Goal: Task Accomplishment & Management: Use online tool/utility

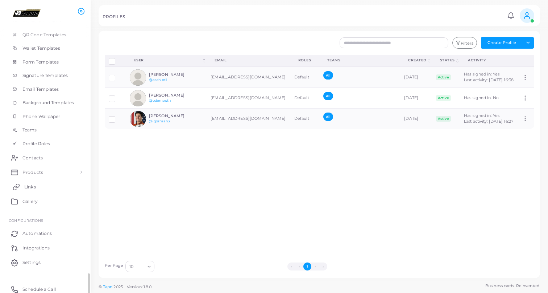
scroll to position [87, 0]
click at [29, 166] on link "Products" at bounding box center [45, 172] width 80 height 14
click at [29, 186] on span "Products" at bounding box center [34, 189] width 21 height 7
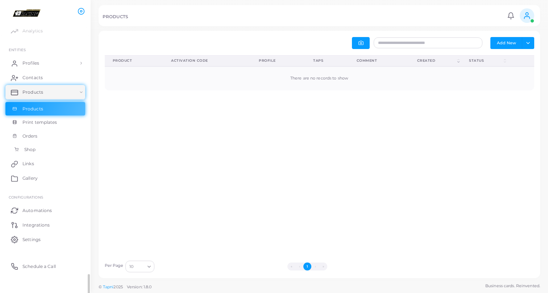
scroll to position [14, 0]
click at [37, 105] on link "Products" at bounding box center [45, 111] width 80 height 14
click at [38, 93] on span "Products" at bounding box center [34, 94] width 21 height 7
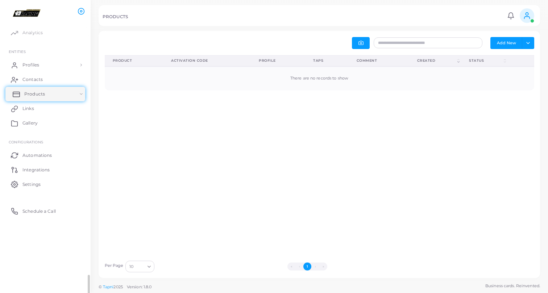
click at [38, 93] on span "Products" at bounding box center [34, 94] width 21 height 7
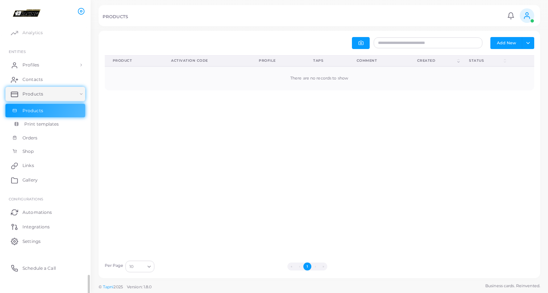
click at [34, 124] on span "Print templates" at bounding box center [41, 124] width 35 height 7
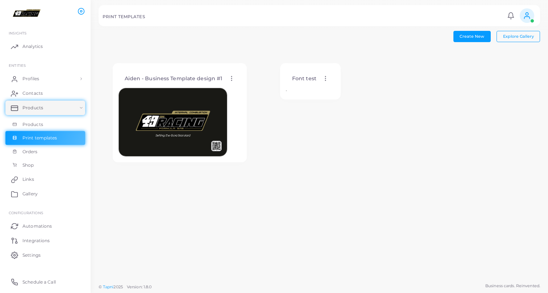
click at [231, 77] on circle at bounding box center [231, 76] width 1 height 1
click at [240, 86] on icon at bounding box center [240, 84] width 3 height 3
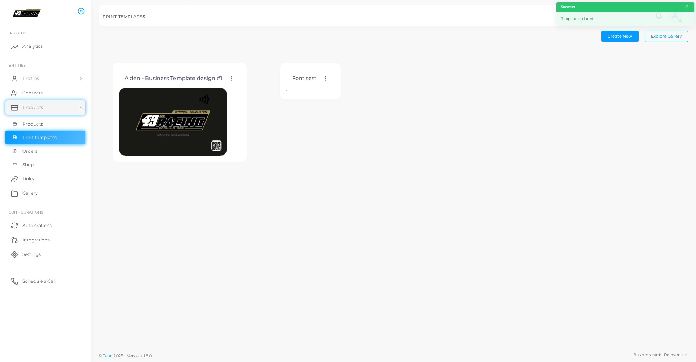
click at [230, 79] on icon at bounding box center [231, 78] width 7 height 7
click at [239, 88] on icon at bounding box center [240, 86] width 3 height 3
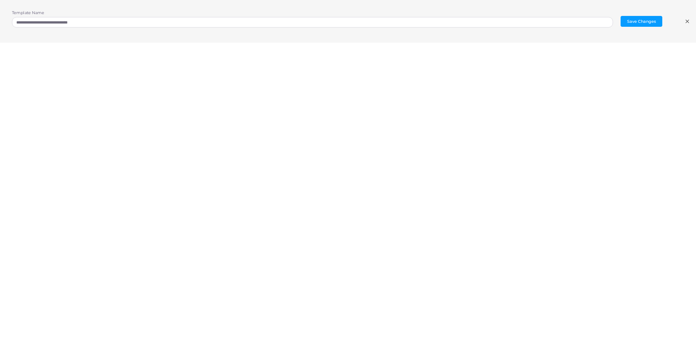
scroll to position [1, 0]
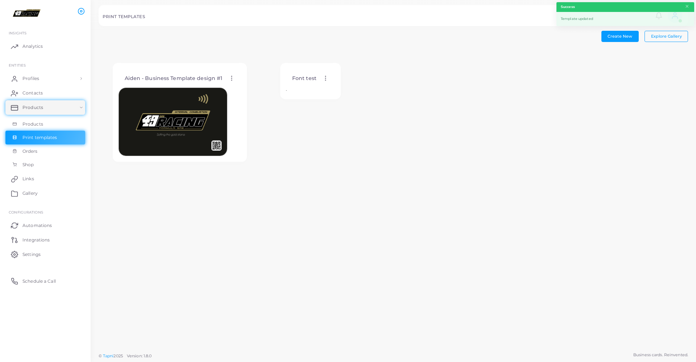
click at [226, 79] on div "Aiden - Business Template design #1 Edit Template Assign template Duplicate Tem…" at bounding box center [180, 78] width 122 height 18
click at [230, 79] on icon at bounding box center [231, 78] width 7 height 7
click at [249, 91] on span "Edit Template" at bounding box center [259, 89] width 28 height 6
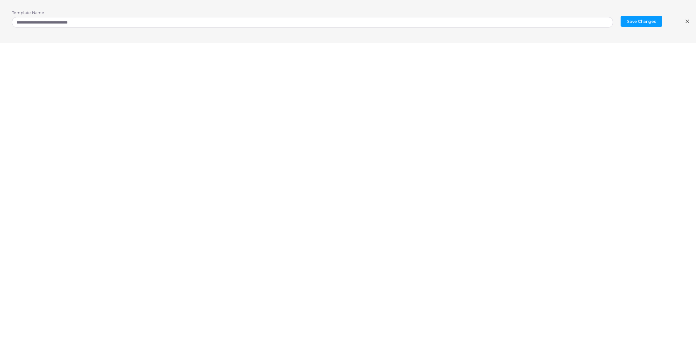
click at [548, 18] on div "**********" at bounding box center [348, 21] width 696 height 43
click at [548, 22] on icon at bounding box center [687, 21] width 6 height 6
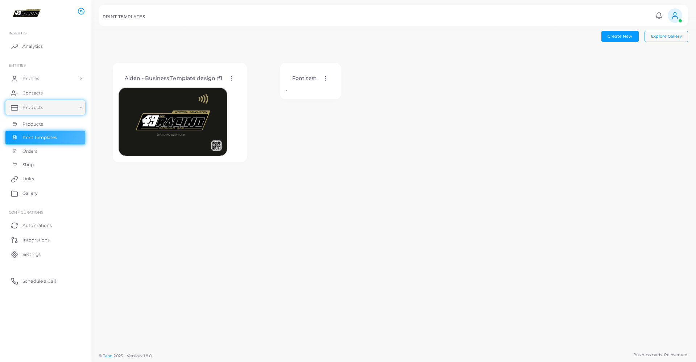
click at [233, 77] on icon at bounding box center [231, 78] width 7 height 7
click at [235, 83] on link "Edit Template" at bounding box center [263, 86] width 60 height 10
click at [229, 75] on div "Aiden - Business Template design #1 Edit Template Assign template Duplicate Tem…" at bounding box center [180, 78] width 122 height 18
click at [230, 76] on icon at bounding box center [231, 78] width 7 height 7
click at [244, 103] on link "Duplicate Template" at bounding box center [260, 105] width 60 height 10
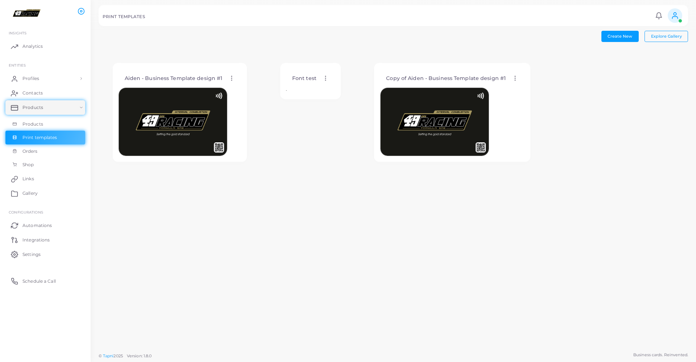
click at [514, 77] on icon at bounding box center [515, 78] width 7 height 7
click at [517, 83] on link "Edit Template" at bounding box center [544, 86] width 60 height 10
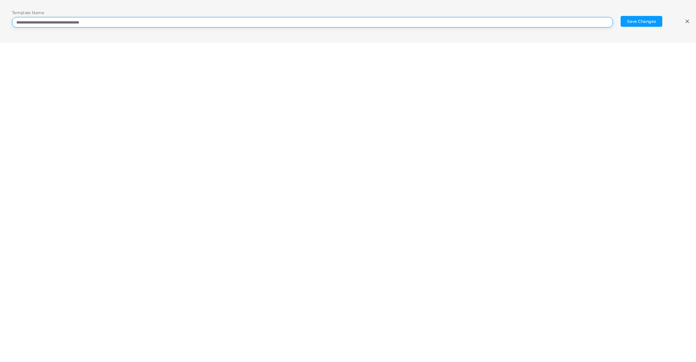
click at [142, 20] on input "**********" at bounding box center [312, 22] width 601 height 11
type input "**********"
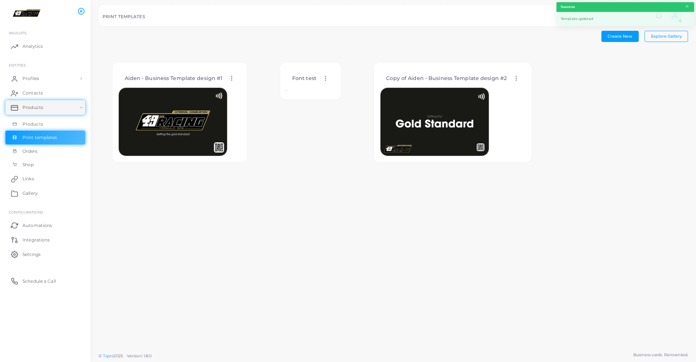
click at [322, 79] on icon at bounding box center [325, 78] width 7 height 7
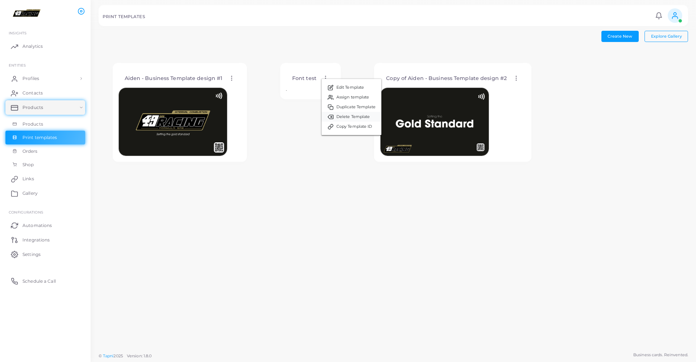
click at [337, 116] on span "Delete Template" at bounding box center [353, 117] width 34 height 6
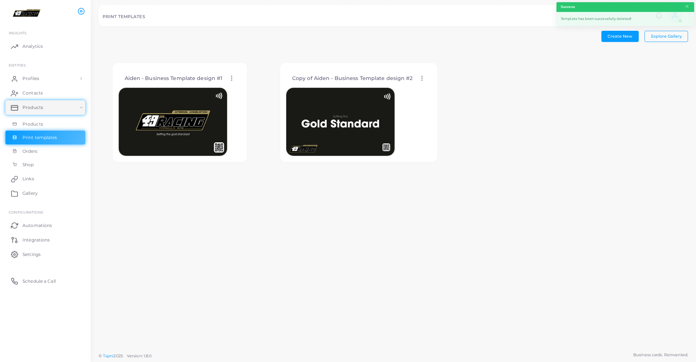
click at [422, 80] on icon at bounding box center [422, 78] width 7 height 7
click at [428, 91] on icon at bounding box center [431, 90] width 6 height 6
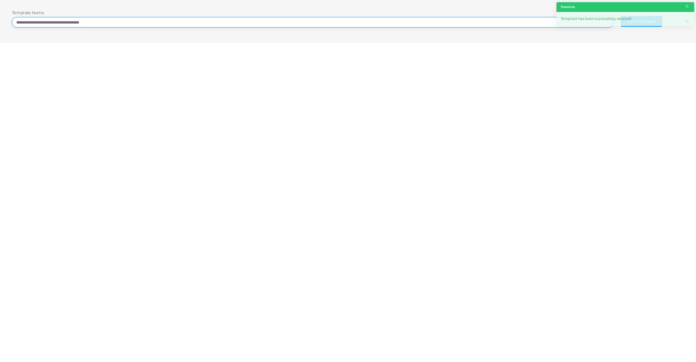
drag, startPoint x: 31, startPoint y: 23, endPoint x: 13, endPoint y: 23, distance: 18.1
click at [13, 23] on input "**********" at bounding box center [312, 22] width 601 height 11
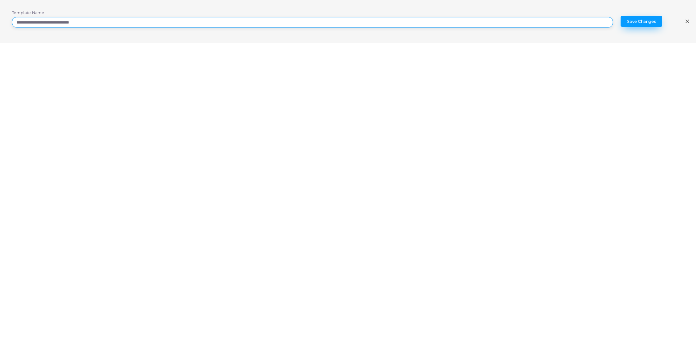
type input "**********"
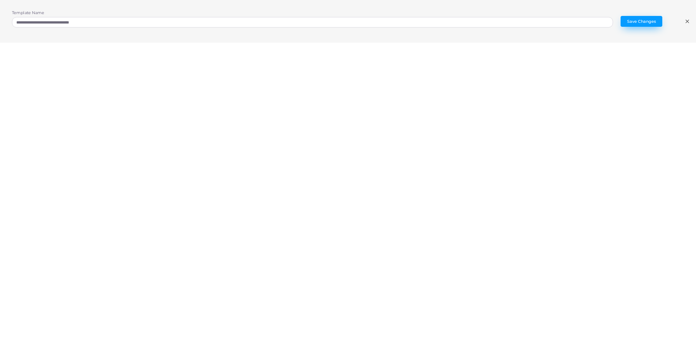
click at [548, 21] on button "Save Changes" at bounding box center [642, 21] width 42 height 11
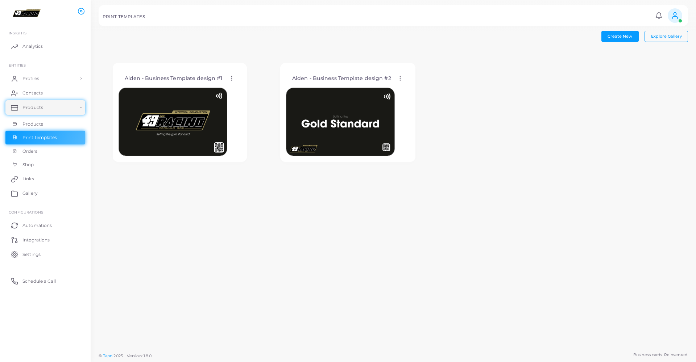
click at [418, 56] on div "Aiden - Business Template design #2 Edit Template Assign template Duplicate Tem…" at bounding box center [347, 112] width 163 height 127
click at [363, 101] on img at bounding box center [340, 122] width 109 height 69
click at [400, 75] on div "Aiden - Business Template design #2 Edit Template Assign template Duplicate Tem…" at bounding box center [347, 78] width 123 height 18
click at [400, 76] on circle at bounding box center [400, 76] width 1 height 1
click at [408, 88] on icon at bounding box center [408, 85] width 4 height 4
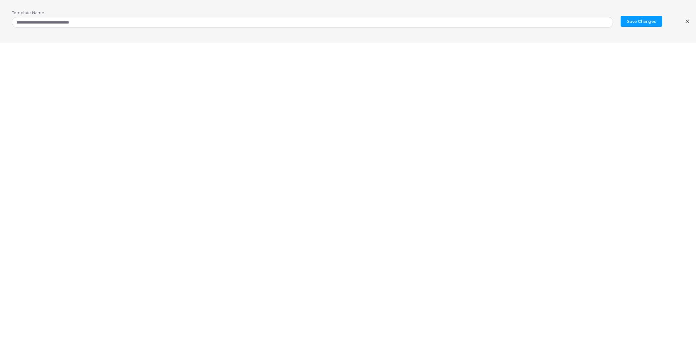
click at [548, 21] on icon at bounding box center [687, 21] width 6 height 6
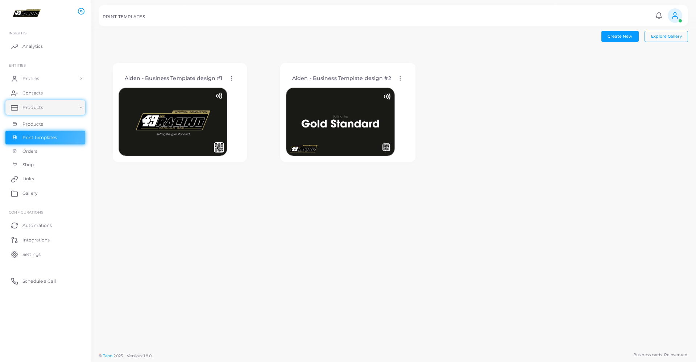
click at [399, 78] on icon at bounding box center [400, 78] width 7 height 7
click at [403, 84] on link "Edit Template" at bounding box center [429, 87] width 60 height 10
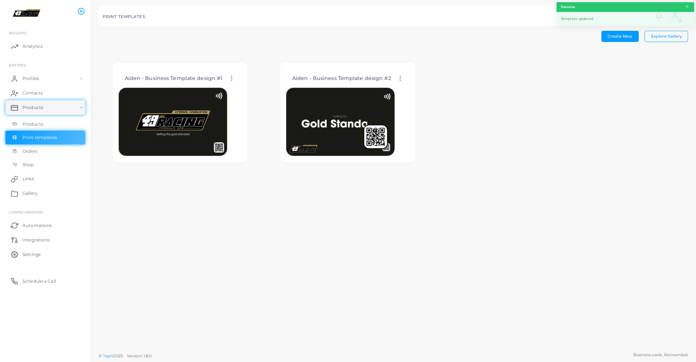
click at [397, 82] on icon at bounding box center [400, 78] width 7 height 7
click at [403, 89] on icon at bounding box center [405, 90] width 4 height 4
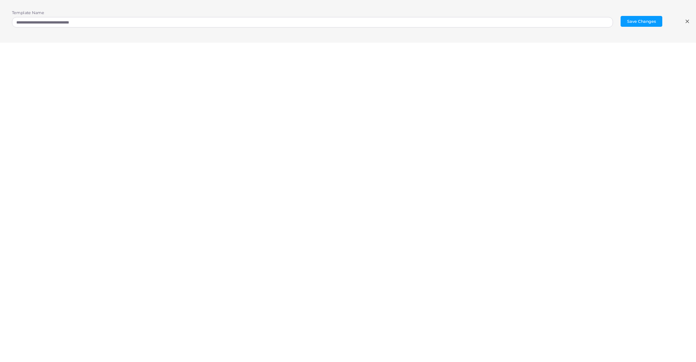
click at [548, 20] on icon at bounding box center [687, 21] width 6 height 6
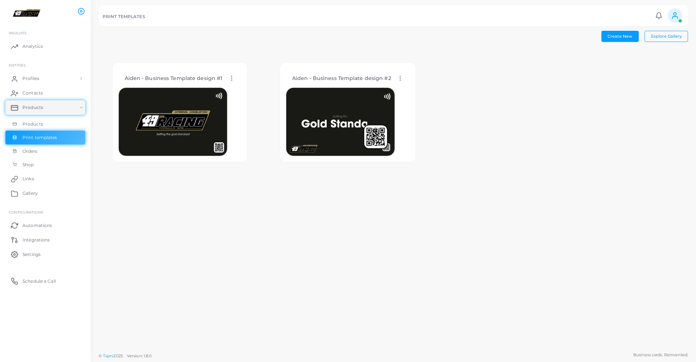
click at [374, 97] on img at bounding box center [340, 122] width 109 height 69
click at [397, 77] on icon at bounding box center [400, 78] width 7 height 7
click at [406, 79] on ul "Edit Template Assign template Duplicate Template Delete Template Copy Template …" at bounding box center [426, 105] width 61 height 57
click at [397, 79] on icon at bounding box center [400, 78] width 7 height 7
click at [410, 85] on link "Edit Template" at bounding box center [428, 88] width 60 height 10
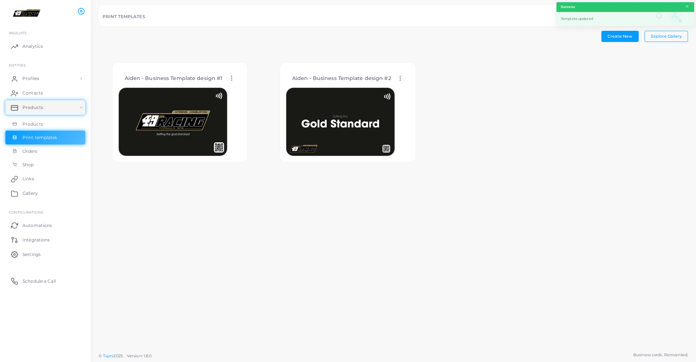
click at [399, 79] on icon at bounding box center [400, 78] width 7 height 7
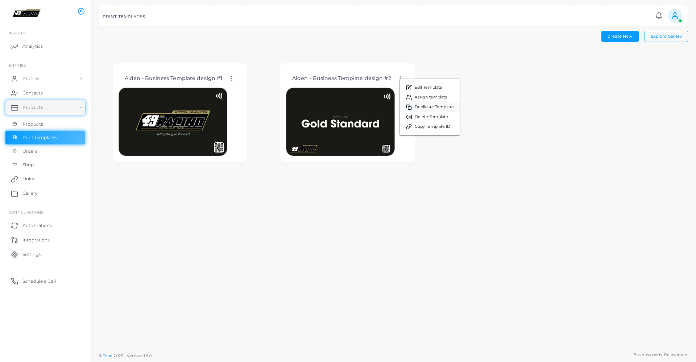
click at [417, 104] on span "Duplicate Template" at bounding box center [434, 107] width 39 height 6
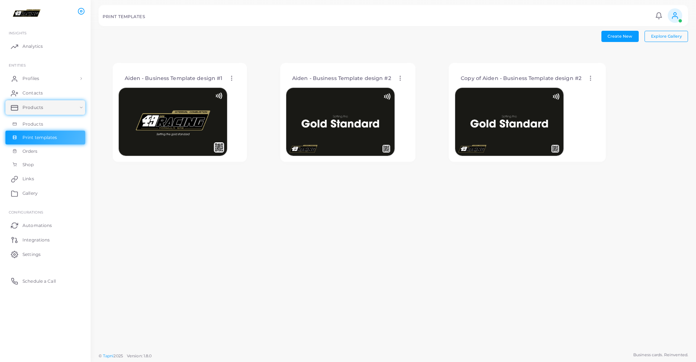
click at [548, 80] on icon at bounding box center [590, 78] width 7 height 7
click at [548, 86] on link "Edit Template" at bounding box center [617, 89] width 60 height 10
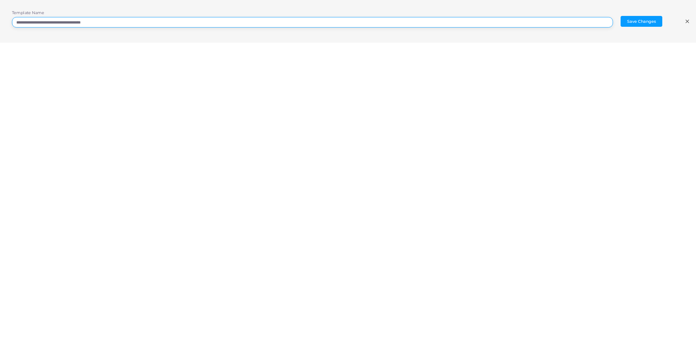
drag, startPoint x: 32, startPoint y: 21, endPoint x: -13, endPoint y: 21, distance: 44.2
click at [0, 21] on html "**********" at bounding box center [348, 181] width 696 height 362
click at [102, 18] on input "**********" at bounding box center [312, 22] width 601 height 11
click at [101, 22] on input "**********" at bounding box center [312, 22] width 601 height 11
type input "**********"
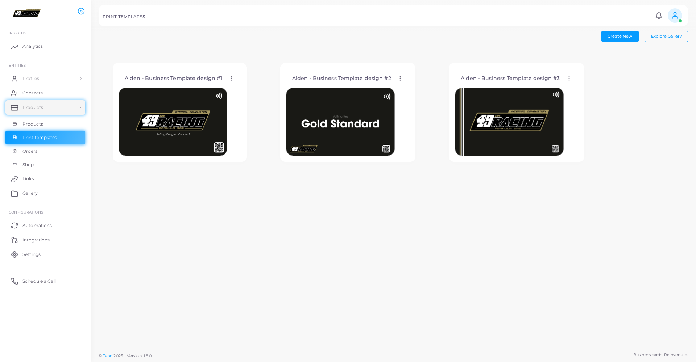
click at [367, 143] on img at bounding box center [340, 122] width 109 height 69
click at [399, 78] on icon at bounding box center [400, 78] width 7 height 7
click at [403, 87] on link "Edit Template" at bounding box center [429, 87] width 60 height 10
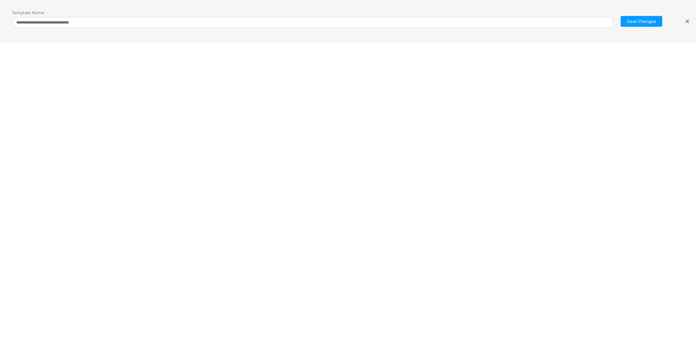
click at [548, 25] on div "**********" at bounding box center [348, 21] width 696 height 43
click at [548, 22] on icon at bounding box center [687, 21] width 6 height 6
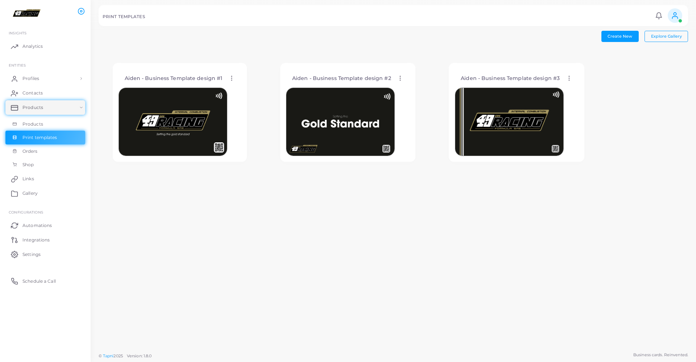
click at [402, 78] on div "Aiden - Business Template design #2 Edit Template Assign template Duplicate Tem…" at bounding box center [347, 78] width 123 height 18
click at [398, 79] on icon at bounding box center [400, 78] width 7 height 7
click at [412, 86] on link "Edit Template" at bounding box center [429, 88] width 60 height 10
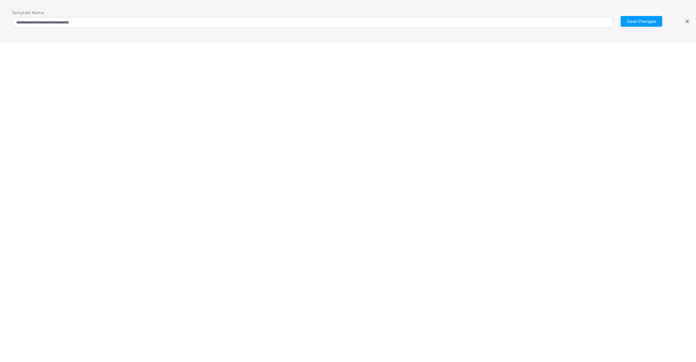
scroll to position [0, 0]
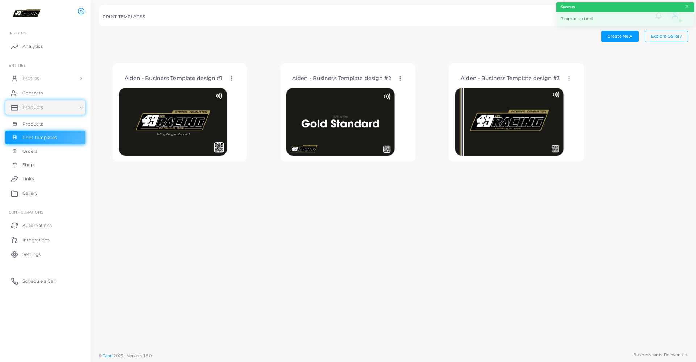
click at [401, 77] on icon at bounding box center [400, 78] width 7 height 7
click at [409, 84] on icon at bounding box center [410, 86] width 4 height 4
